Goal: Check status: Check status

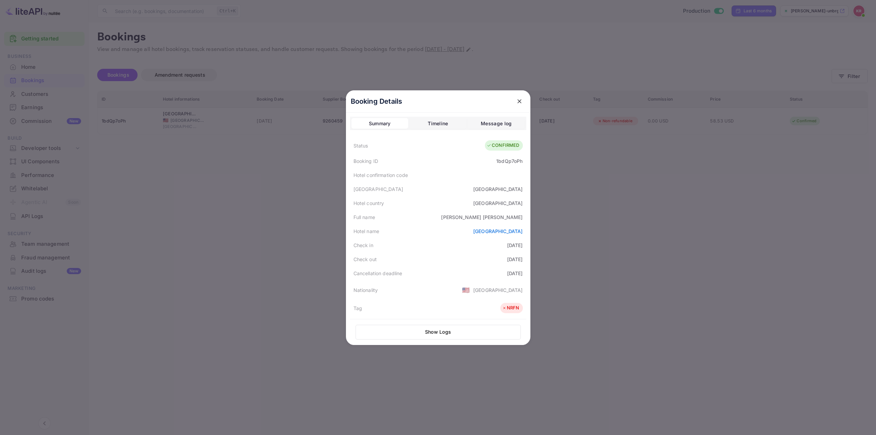
click at [655, 191] on div at bounding box center [438, 217] width 876 height 435
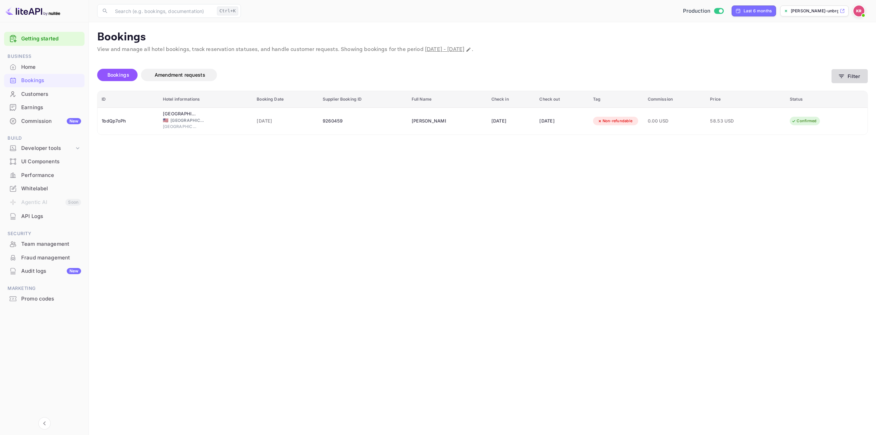
click at [849, 80] on button "Filter" at bounding box center [850, 76] width 36 height 14
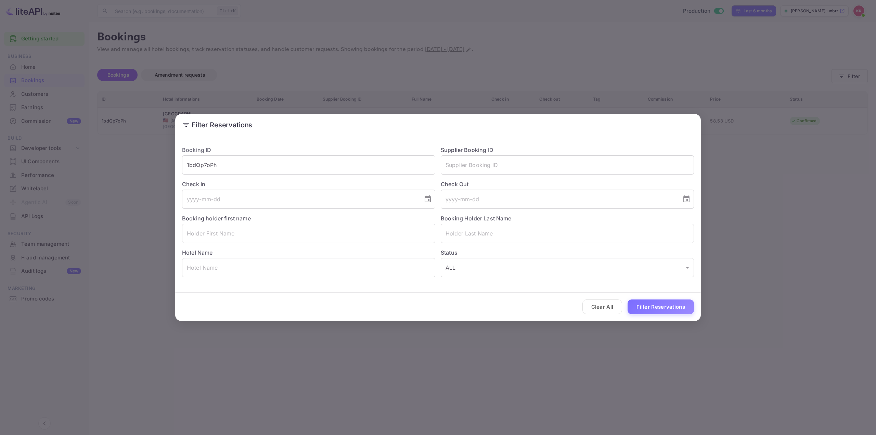
drag, startPoint x: 261, startPoint y: 162, endPoint x: 94, endPoint y: 151, distance: 167.4
click at [94, 151] on div "Filter Reservations Booking ID 1bdQp7oPh ​ Supplier Booking ID ​ Check In ​ Che…" at bounding box center [438, 217] width 876 height 435
paste input "ERSMhzsyU"
type input "ERSMhzsyU"
click at [643, 306] on button "Filter Reservations" at bounding box center [661, 306] width 66 height 15
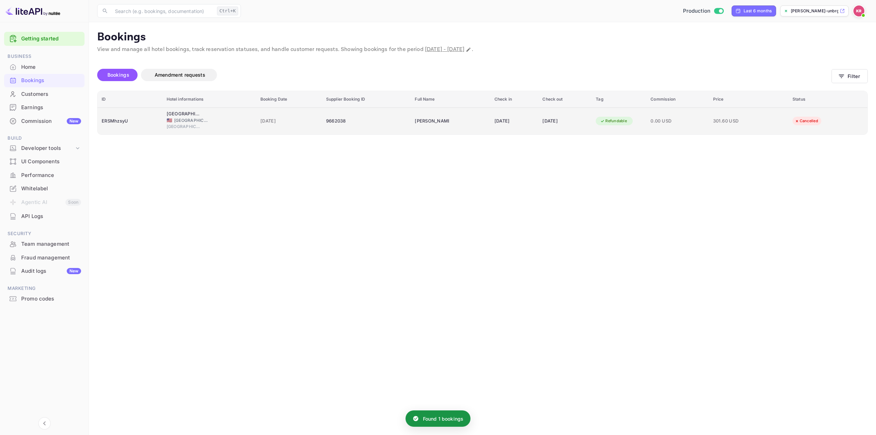
click at [746, 121] on span "301.60 USD" at bounding box center [730, 121] width 34 height 8
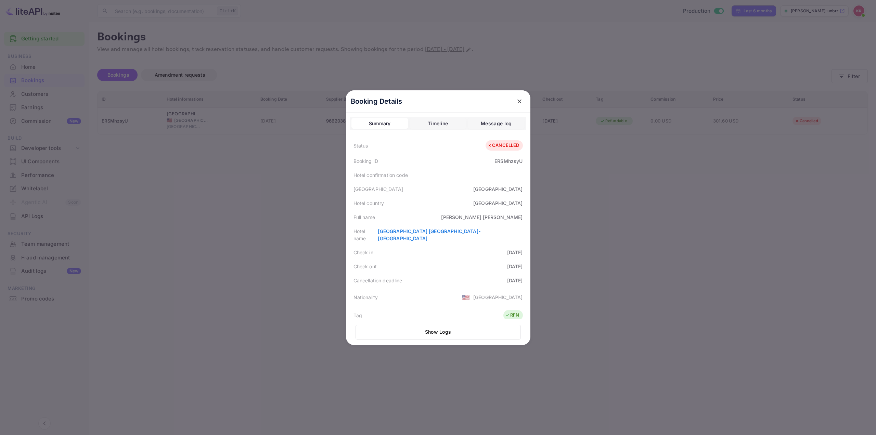
click at [648, 220] on div at bounding box center [438, 217] width 876 height 435
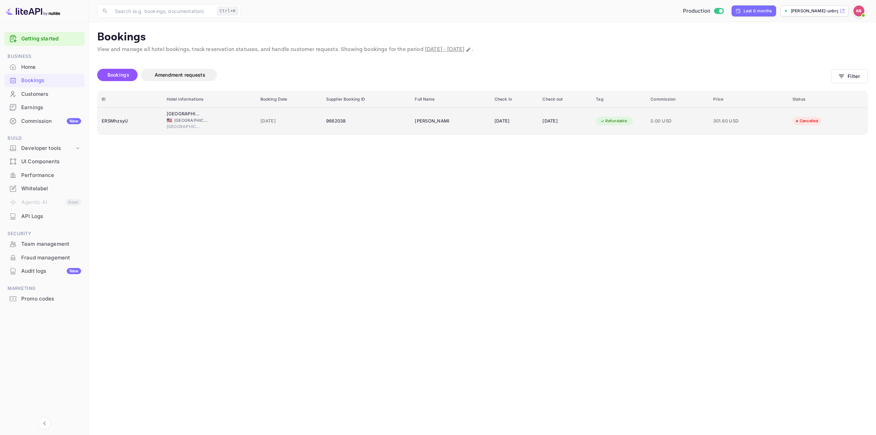
click at [495, 120] on div "[DATE]" at bounding box center [515, 121] width 40 height 11
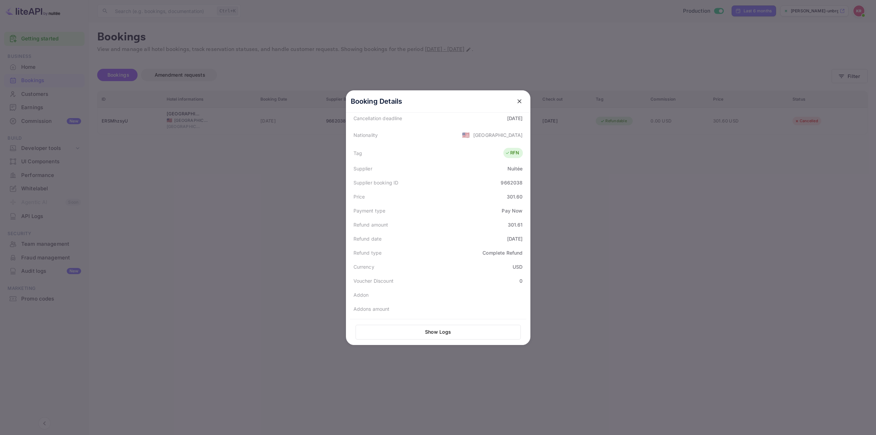
scroll to position [169, 0]
drag, startPoint x: 503, startPoint y: 182, endPoint x: 524, endPoint y: 185, distance: 21.4
click at [524, 185] on div "Booking Details Summary Timeline Message log Status CANCELLED Booking ID ERSMhz…" at bounding box center [438, 217] width 184 height 255
drag, startPoint x: 507, startPoint y: 209, endPoint x: 523, endPoint y: 209, distance: 16.1
click at [523, 211] on div "Refund amount 301.61" at bounding box center [438, 218] width 176 height 14
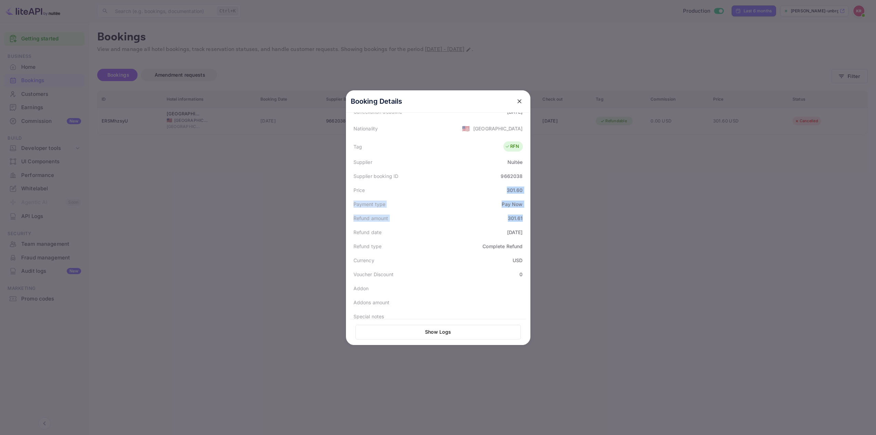
drag, startPoint x: 509, startPoint y: 183, endPoint x: 482, endPoint y: 197, distance: 30.9
click at [533, 214] on div "Booking Details Summary Timeline Message log Status CANCELLED Booking ID ERSMhz…" at bounding box center [438, 217] width 206 height 435
drag, startPoint x: 352, startPoint y: 181, endPoint x: 383, endPoint y: 187, distance: 31.0
click at [354, 187] on div "Price" at bounding box center [360, 190] width 12 height 7
drag, startPoint x: 505, startPoint y: 181, endPoint x: 520, endPoint y: 186, distance: 15.7
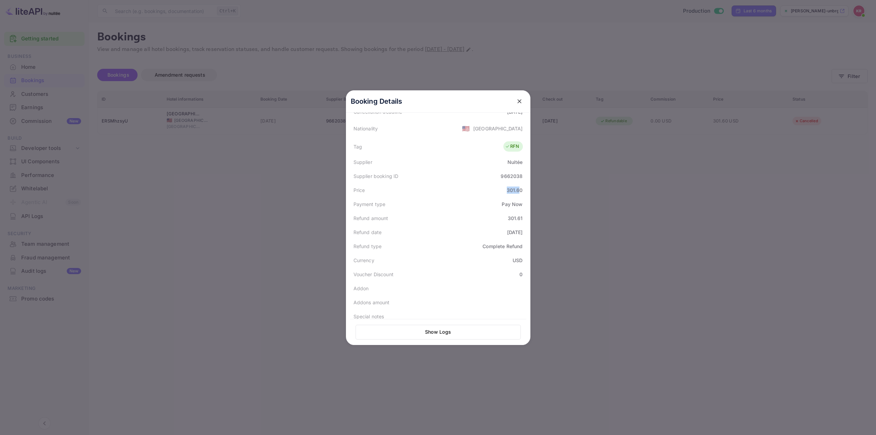
click at [520, 187] on div "301.60" at bounding box center [515, 190] width 16 height 7
drag, startPoint x: 500, startPoint y: 206, endPoint x: 522, endPoint y: 214, distance: 23.9
click at [522, 214] on div "Refund amount 301.61" at bounding box center [438, 218] width 176 height 14
click at [508, 187] on div "301.60" at bounding box center [515, 190] width 16 height 7
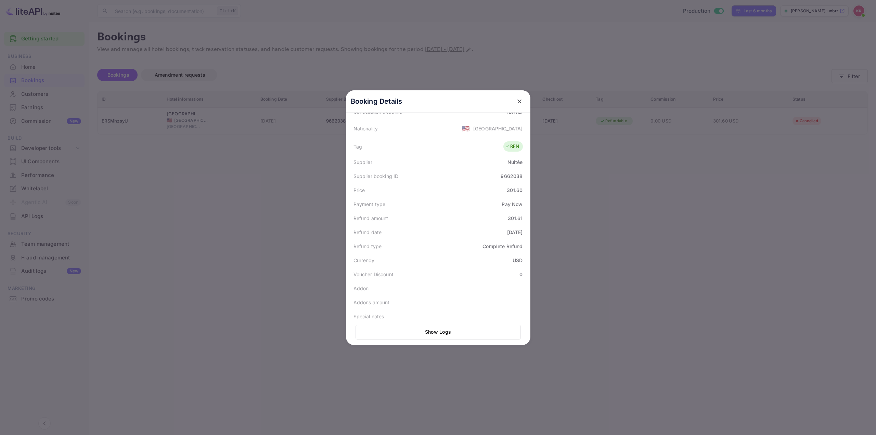
click at [511, 215] on div "301.61" at bounding box center [515, 218] width 15 height 7
click at [502, 183] on div "Price 301.60" at bounding box center [438, 190] width 176 height 14
drag, startPoint x: 456, startPoint y: 202, endPoint x: 482, endPoint y: 218, distance: 30.7
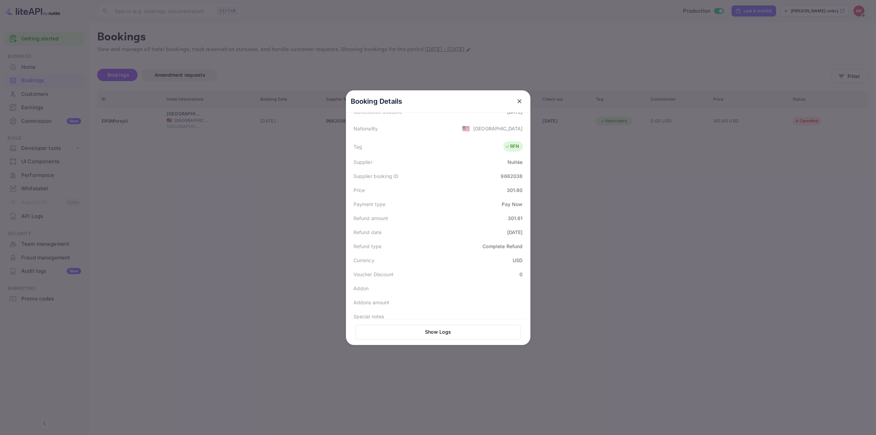
click at [456, 203] on div "Payment type Pay Now" at bounding box center [438, 204] width 176 height 14
click at [668, 237] on div at bounding box center [438, 217] width 876 height 435
